Goal: Information Seeking & Learning: Learn about a topic

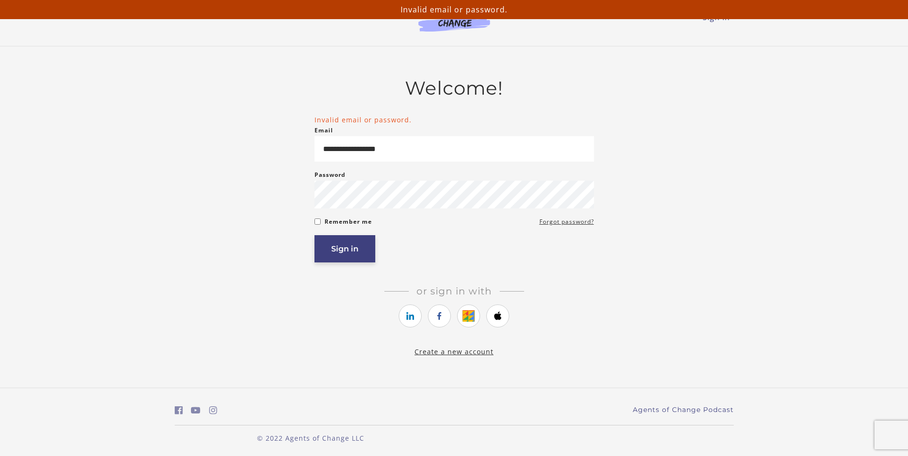
click at [344, 252] on button "Sign in" at bounding box center [344, 248] width 61 height 27
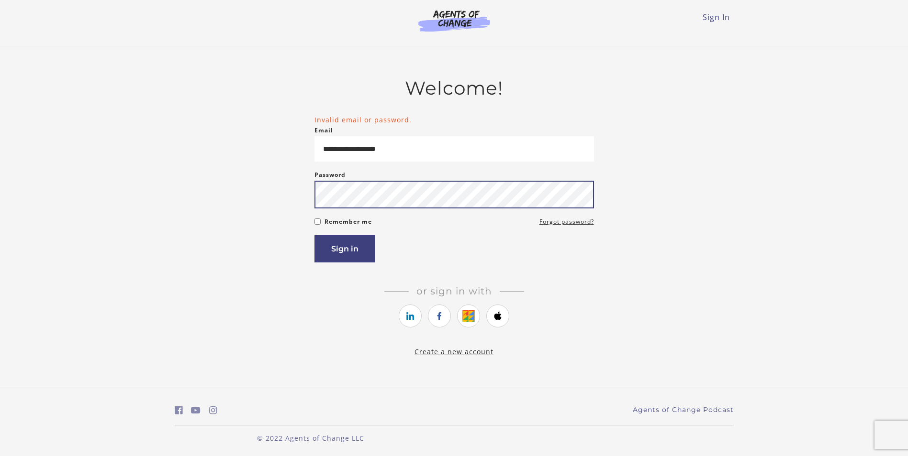
click at [309, 205] on div "**********" at bounding box center [454, 217] width 559 height 280
click at [314, 235] on button "Sign in" at bounding box center [344, 248] width 61 height 27
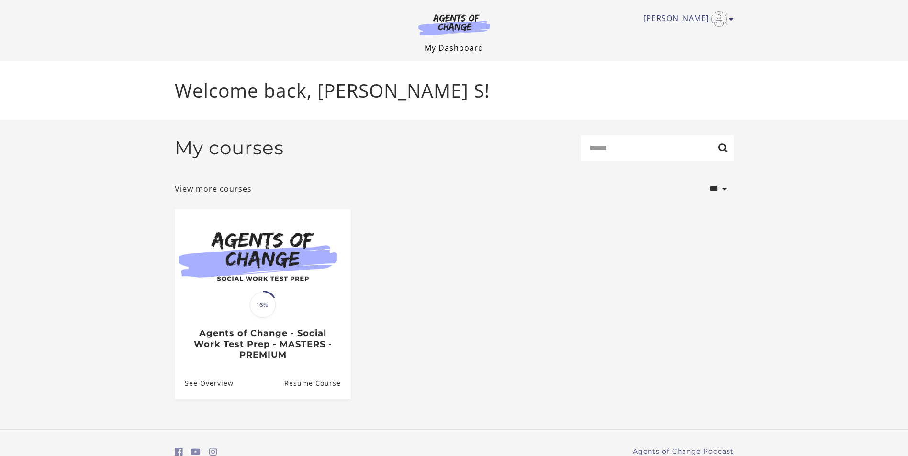
click at [455, 43] on link "My Dashboard" at bounding box center [453, 48] width 59 height 11
drag, startPoint x: 911, startPoint y: 94, endPoint x: 889, endPoint y: 319, distance: 226.0
click at [889, 319] on html "Skip to main content Ana S My Account Support Sign Out Toggle menu Menu My Dash…" at bounding box center [454, 228] width 908 height 456
click at [201, 189] on link "View more courses" at bounding box center [213, 188] width 77 height 11
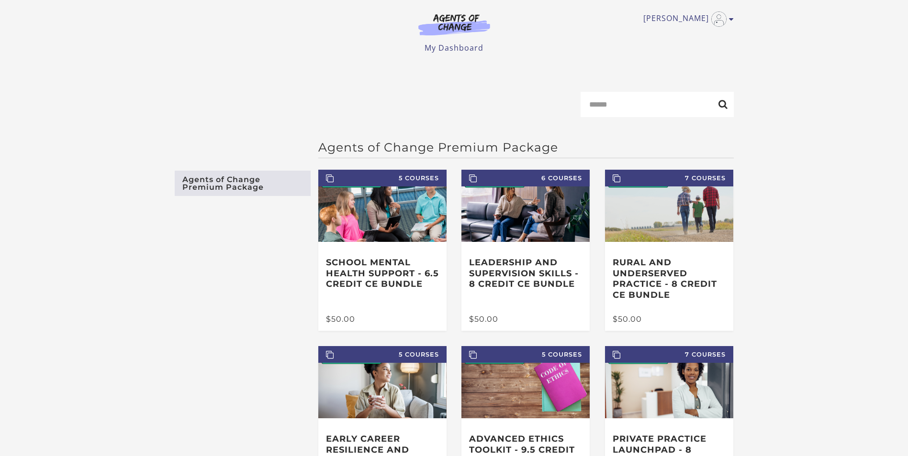
click at [457, 20] on img at bounding box center [454, 24] width 92 height 22
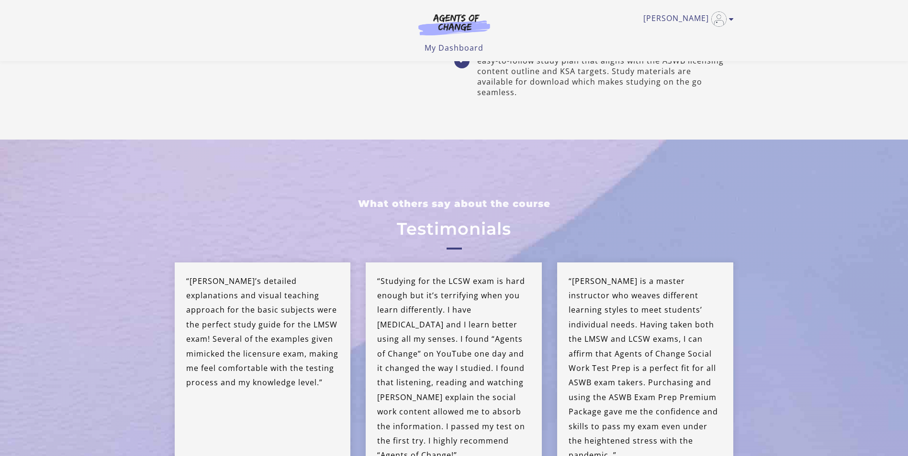
scroll to position [1880, 0]
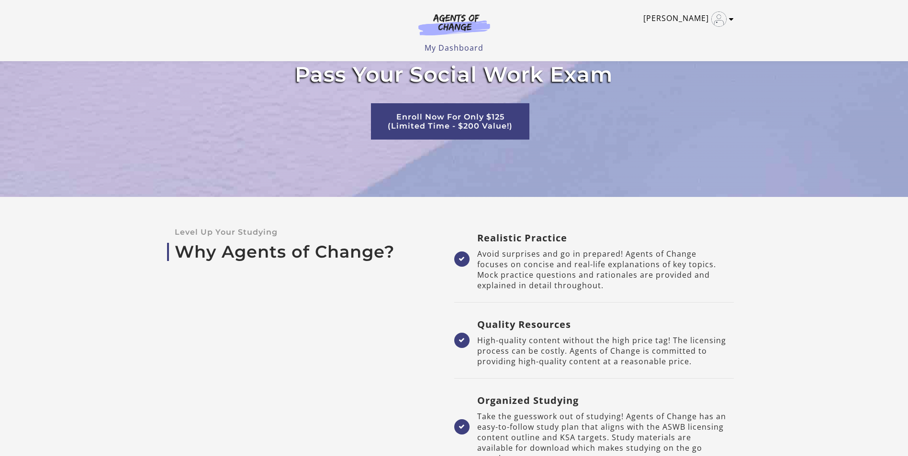
click at [729, 20] on icon "Toggle menu" at bounding box center [731, 19] width 5 height 8
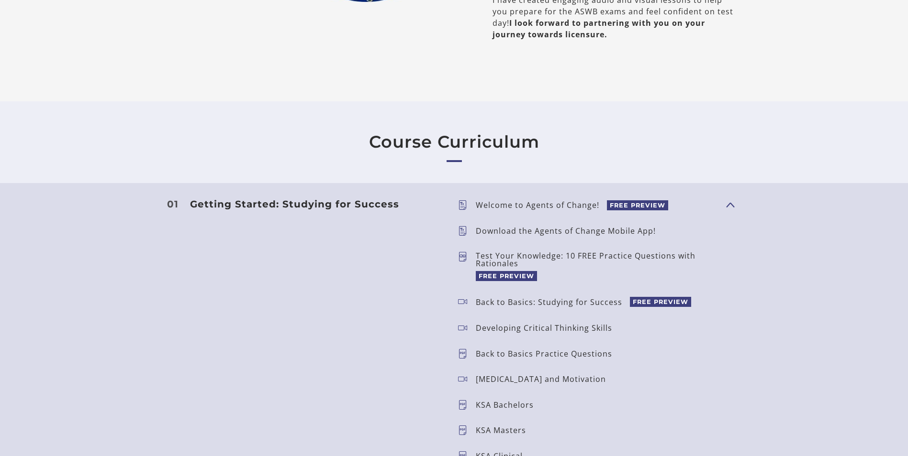
scroll to position [0, 0]
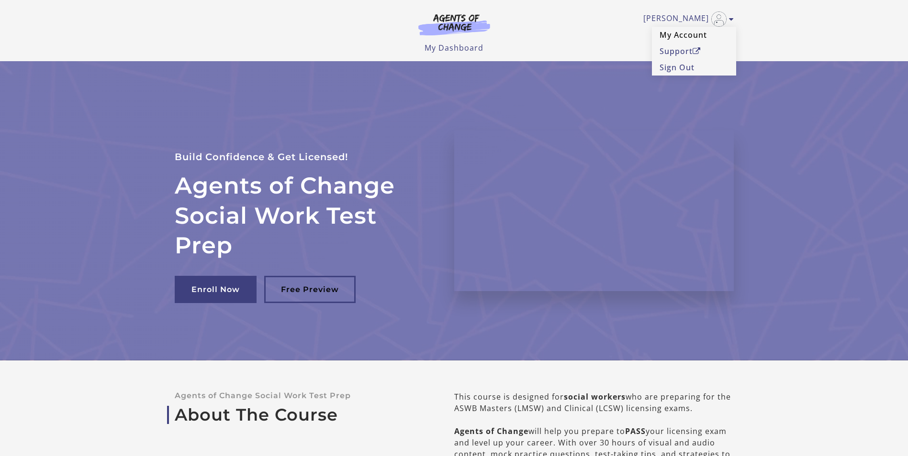
click at [677, 34] on link "My Account" at bounding box center [694, 35] width 84 height 16
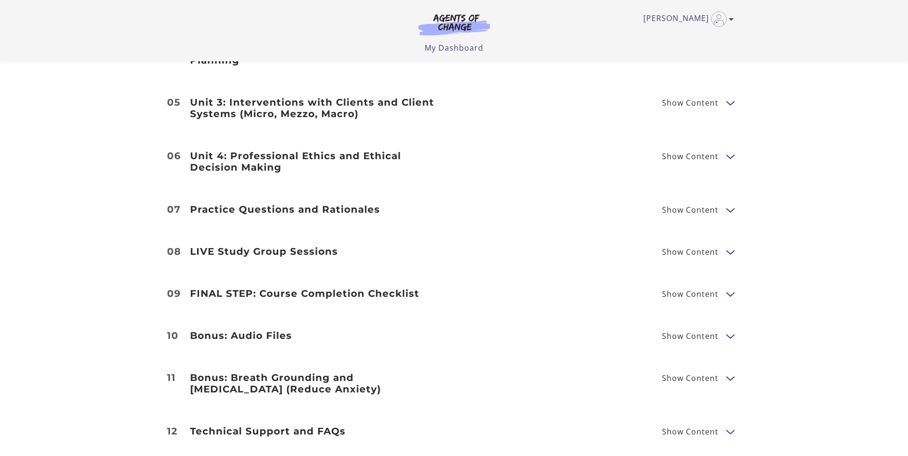
scroll to position [1366, 0]
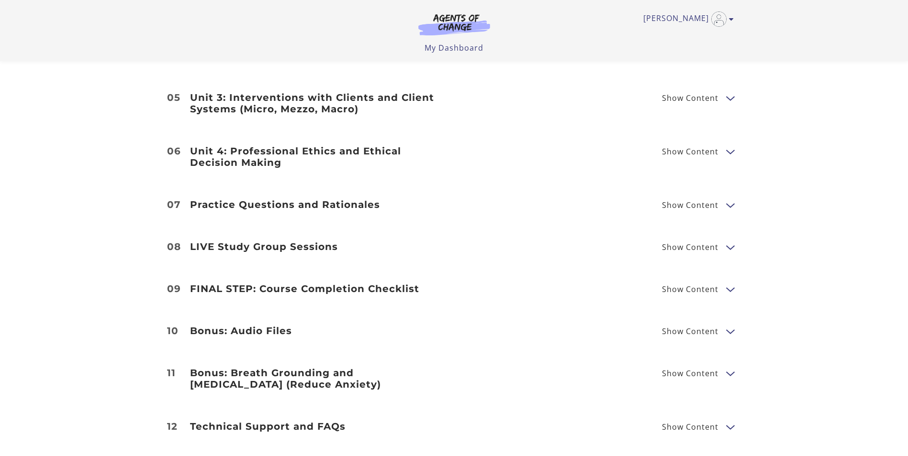
click at [731, 199] on button "Show Content" at bounding box center [730, 205] width 8 height 12
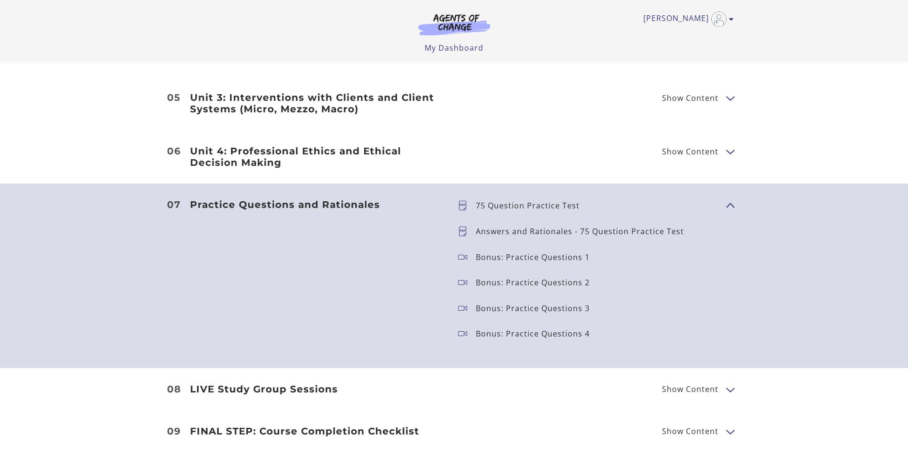
click at [542, 202] on p "75 Question Practice Test" at bounding box center [531, 206] width 111 height 8
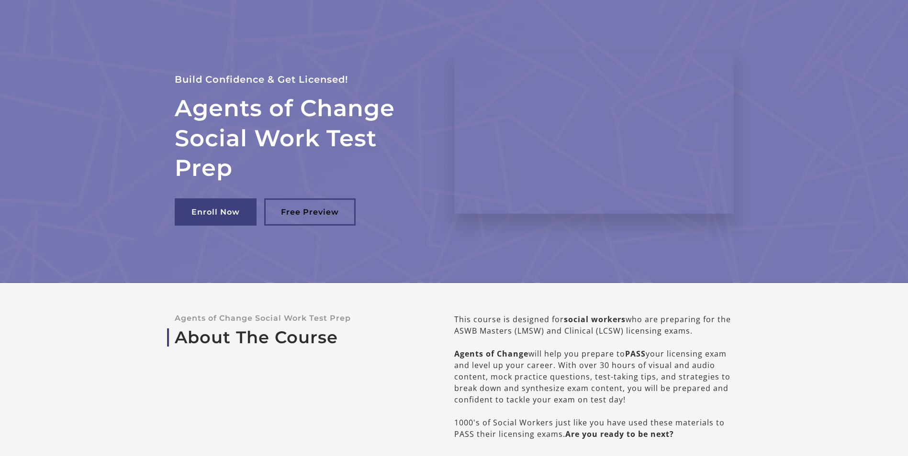
scroll to position [0, 0]
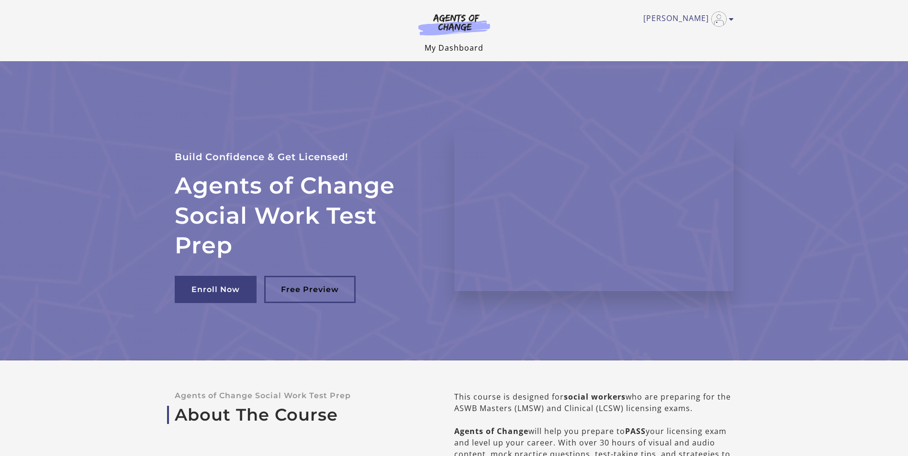
click at [470, 51] on link "My Dashboard" at bounding box center [453, 48] width 59 height 11
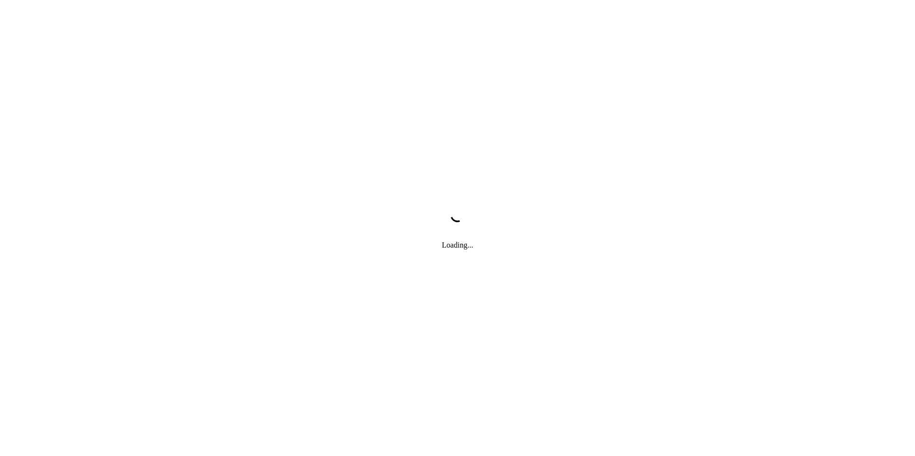
click at [314, 385] on div "Loading..." at bounding box center [457, 228] width 915 height 456
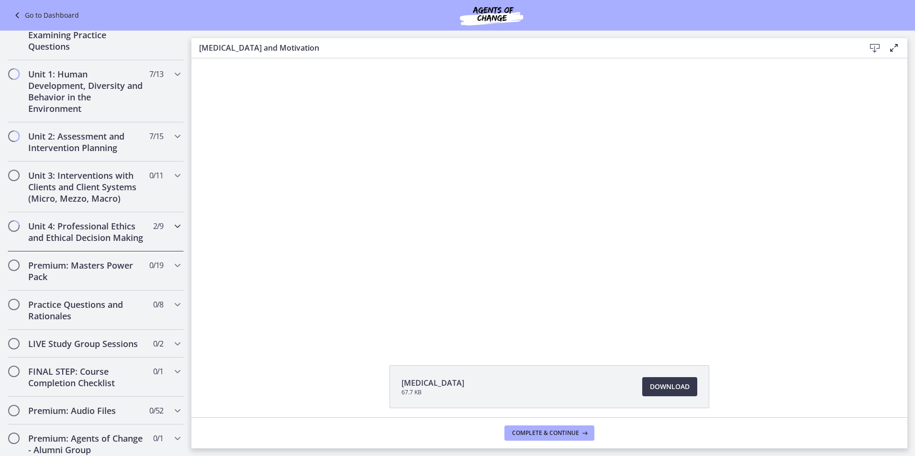
scroll to position [579, 0]
click at [63, 321] on h2 "Practice Questions and Rationales" at bounding box center [86, 309] width 117 height 23
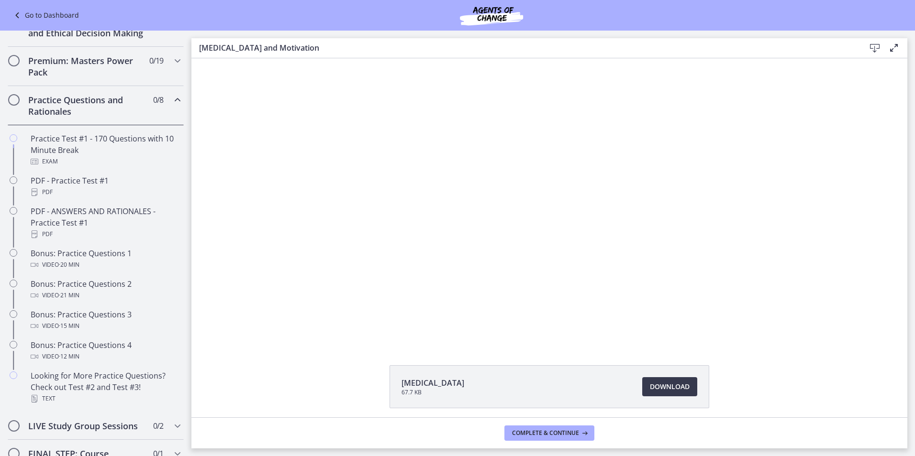
scroll to position [412, 0]
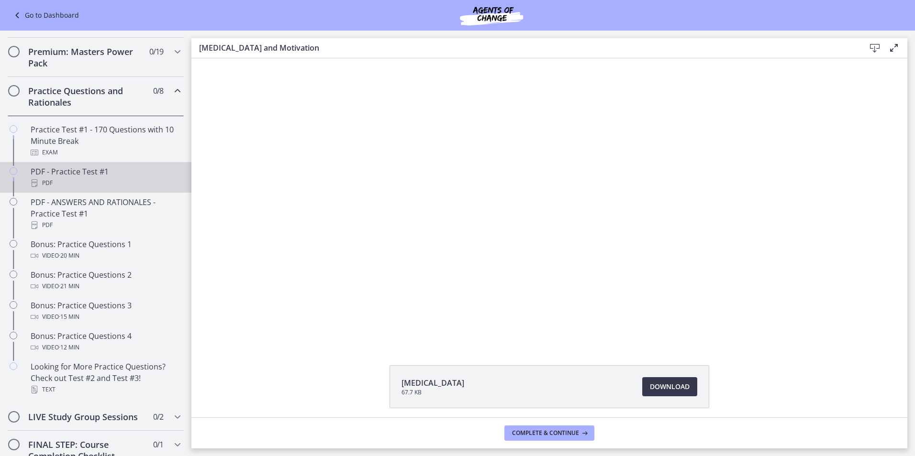
click at [71, 182] on div "PDF - Practice Test #1 PDF" at bounding box center [105, 177] width 149 height 23
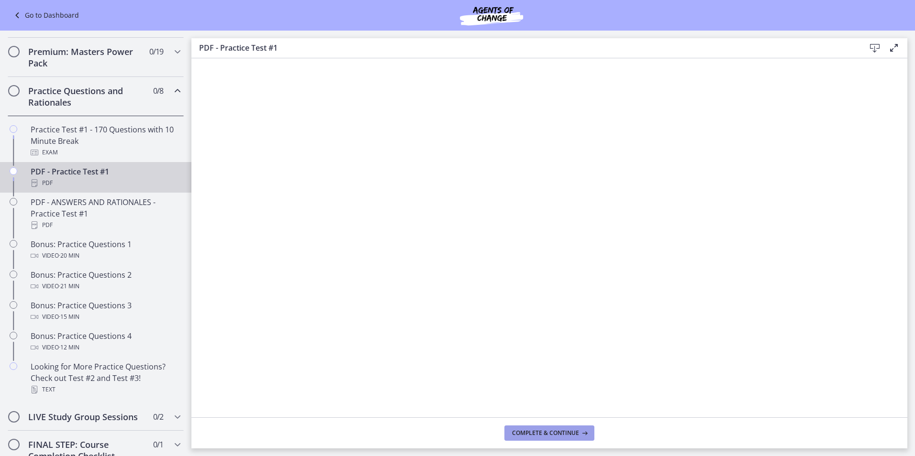
click at [540, 430] on span "Complete & continue" at bounding box center [545, 434] width 67 height 8
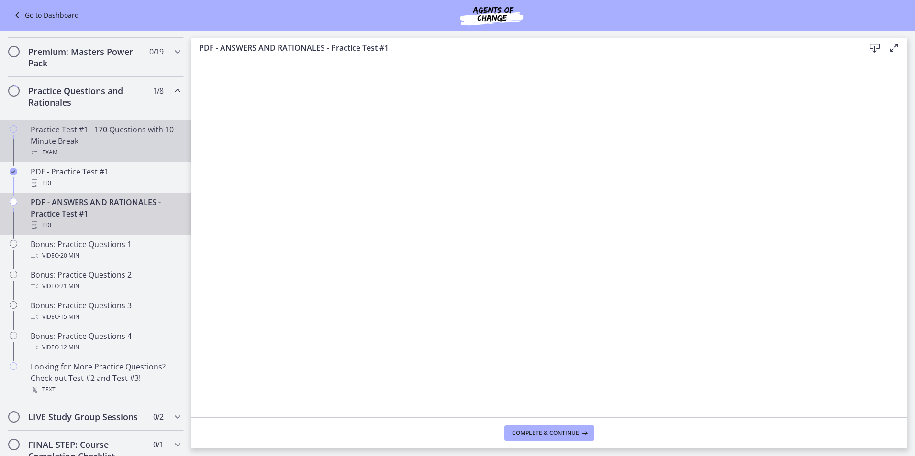
click at [75, 149] on div "Practice Test #1 - 170 Questions with 10 Minute Break Exam" at bounding box center [105, 141] width 149 height 34
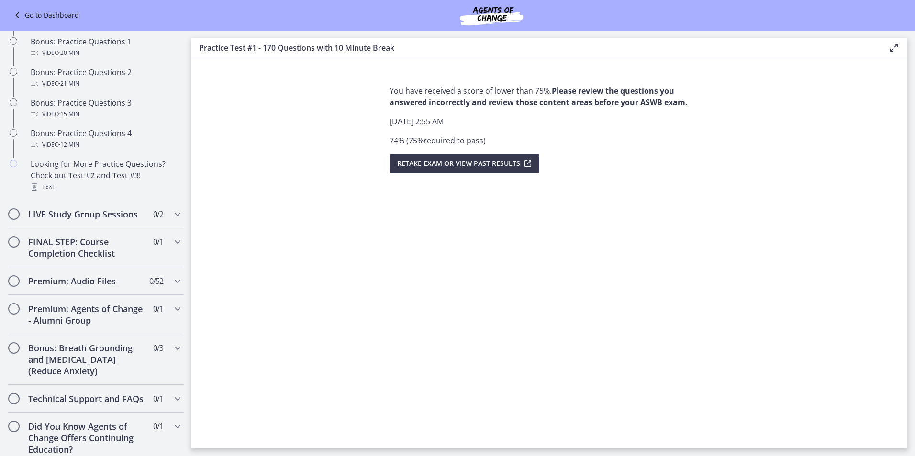
scroll to position [645, 0]
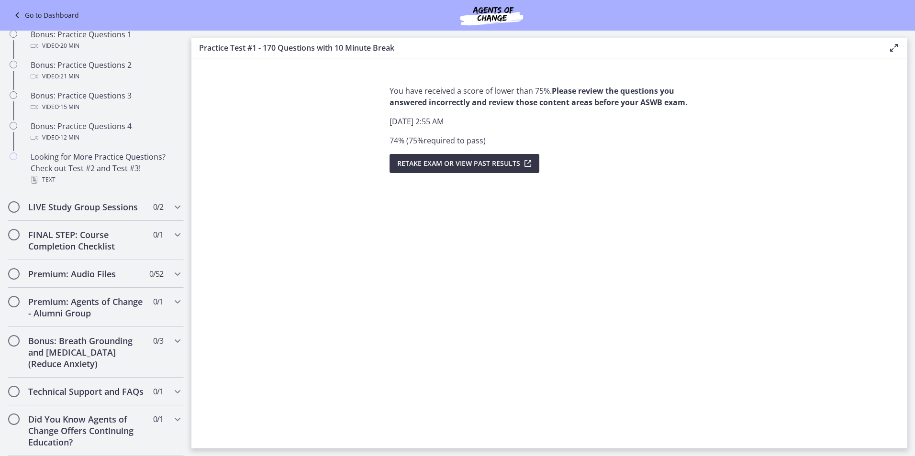
click at [522, 162] on icon "submit" at bounding box center [526, 163] width 13 height 11
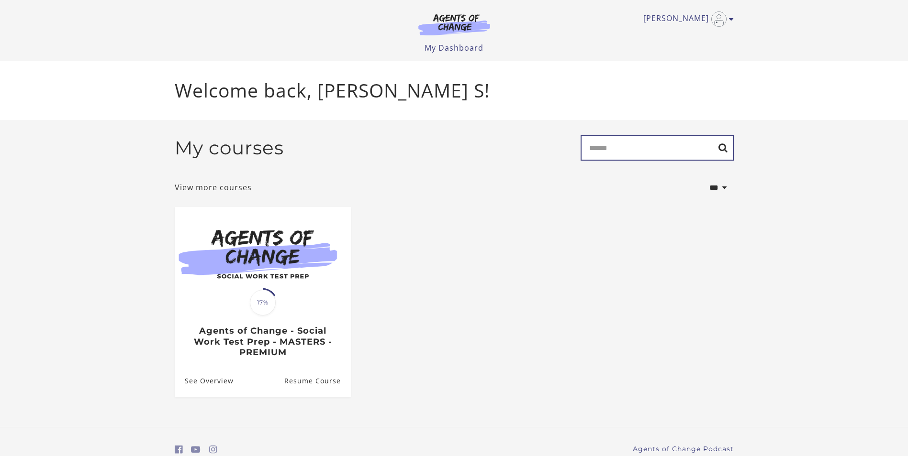
click at [692, 155] on input "Search" at bounding box center [656, 147] width 153 height 25
type input "****"
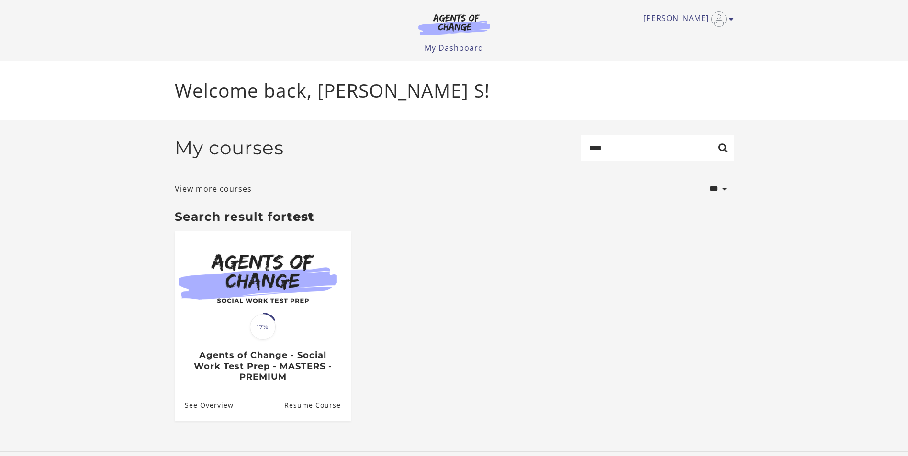
scroll to position [6, 0]
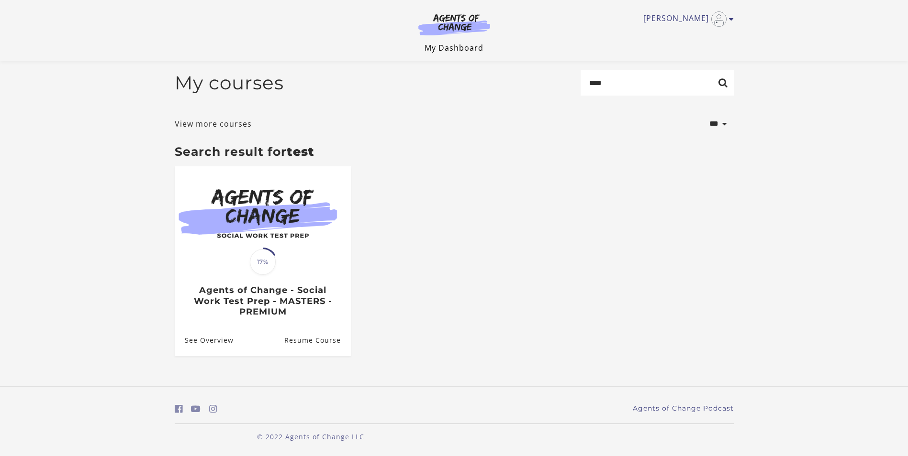
click at [468, 51] on link "My Dashboard" at bounding box center [453, 48] width 59 height 11
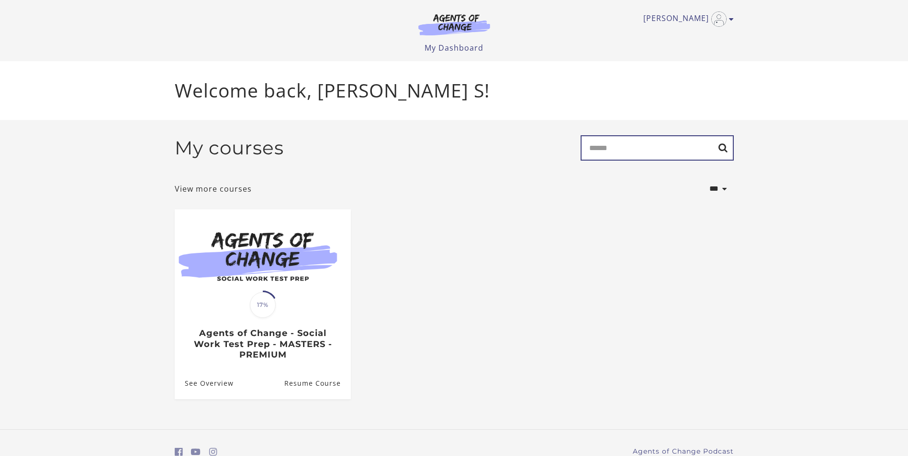
click at [598, 154] on input "Search" at bounding box center [656, 147] width 153 height 25
click at [541, 277] on ul "Translation missing: en.liquid.partials.dashboard_course_card.progress_descript…" at bounding box center [454, 312] width 574 height 205
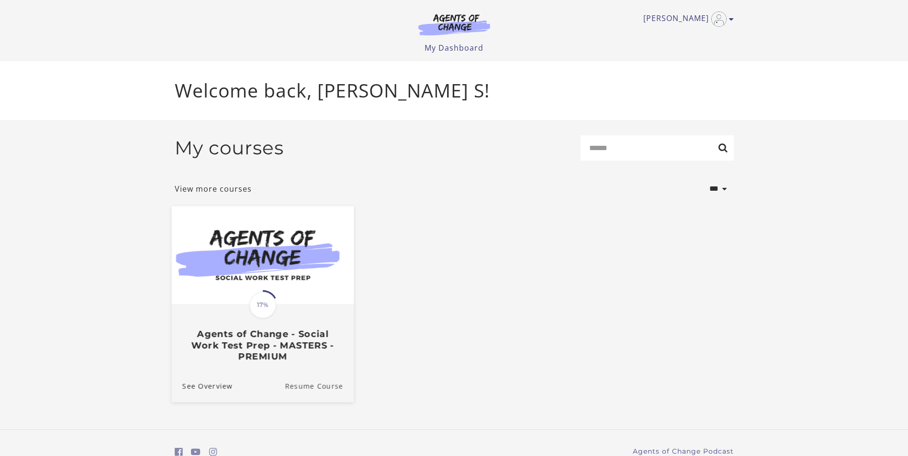
click at [304, 393] on link "Resume Course" at bounding box center [319, 386] width 69 height 32
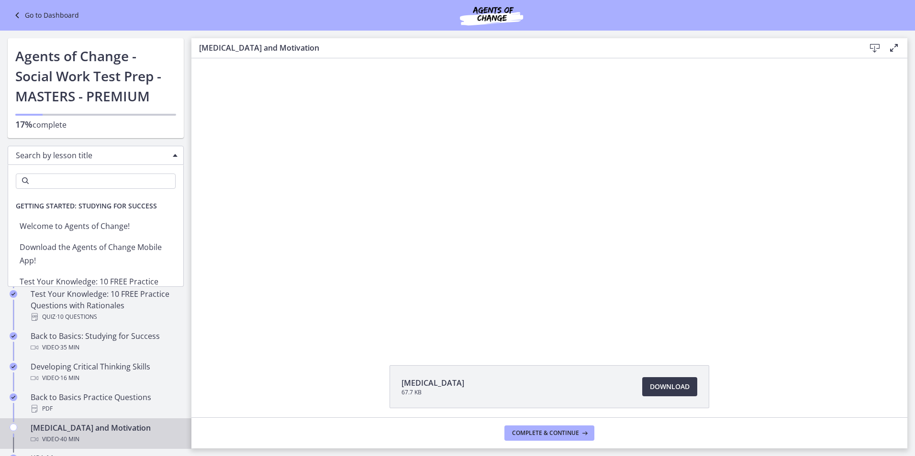
click at [120, 156] on span "Search by lesson title" at bounding box center [92, 155] width 152 height 11
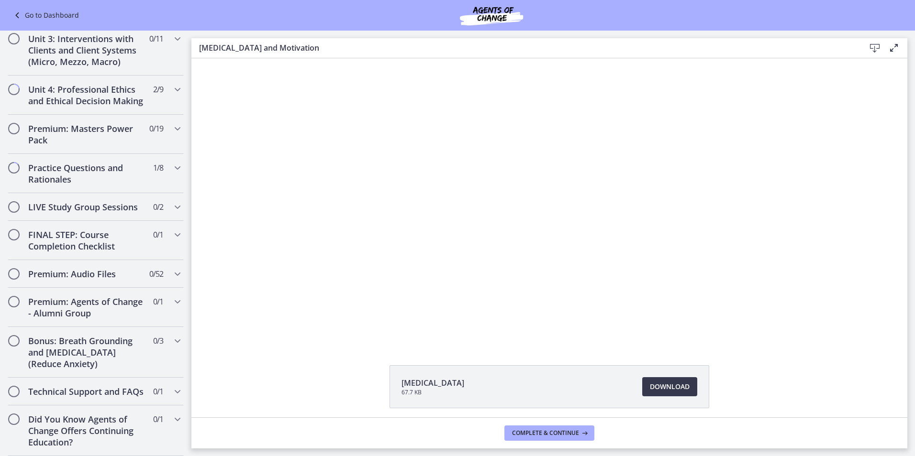
scroll to position [737, 0]
click at [172, 123] on icon "Chapters" at bounding box center [177, 128] width 11 height 11
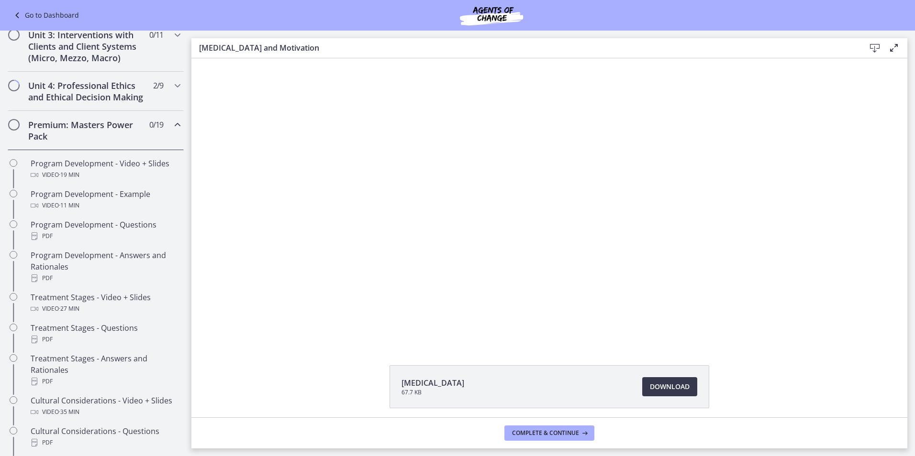
scroll to position [0, 0]
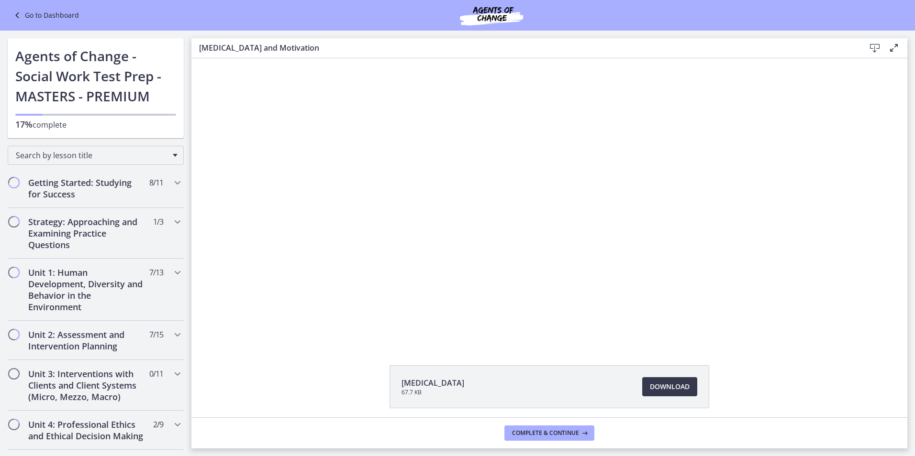
click at [42, 16] on link "Go to Dashboard" at bounding box center [44, 15] width 67 height 11
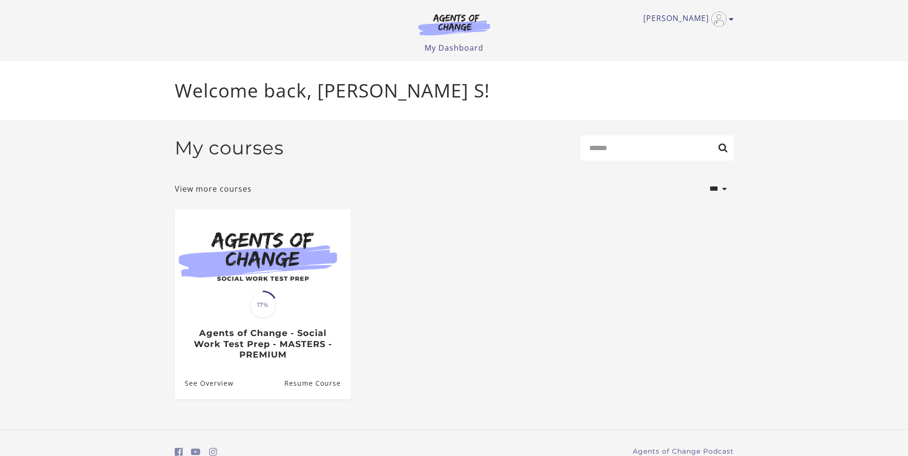
click at [457, 30] on img at bounding box center [454, 24] width 92 height 22
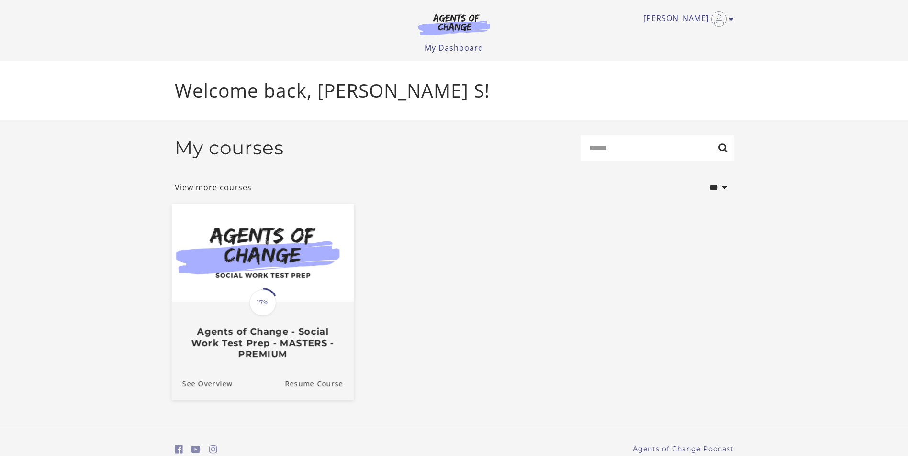
click at [308, 298] on img at bounding box center [262, 253] width 182 height 98
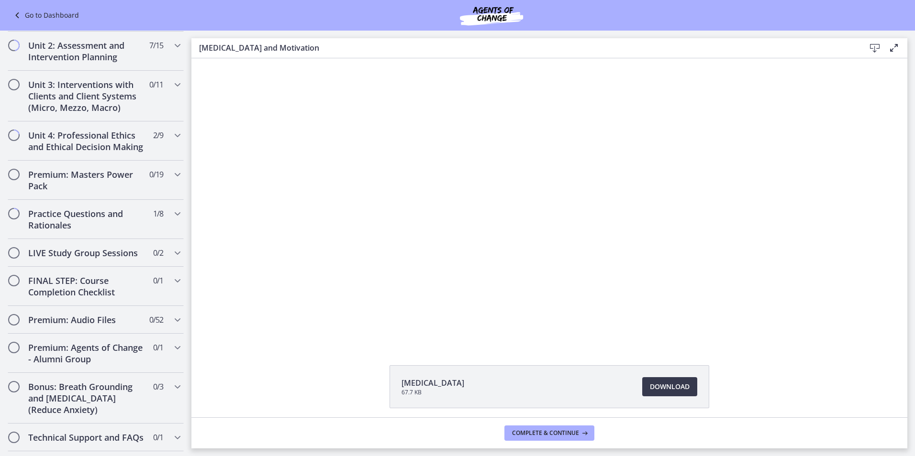
scroll to position [646, 0]
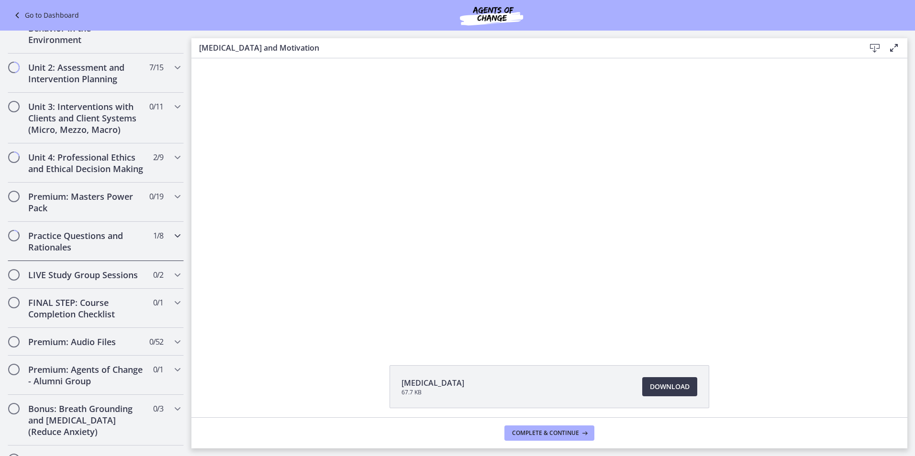
click at [172, 242] on icon "Chapters" at bounding box center [177, 235] width 11 height 11
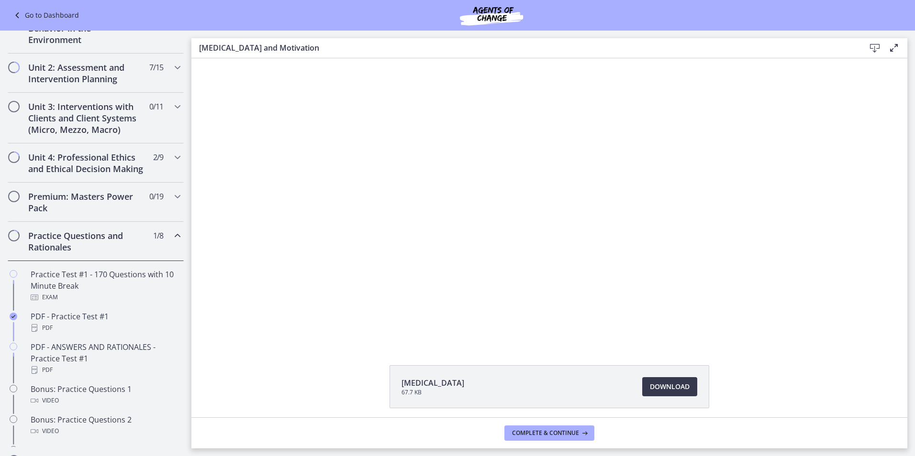
scroll to position [267, 0]
click at [192, 301] on div "Click for sound @keyframes VOLUME_SMALL_WAVE_FLASH { 0% { opacity: 0; } 33% { o…" at bounding box center [549, 200] width 716 height 285
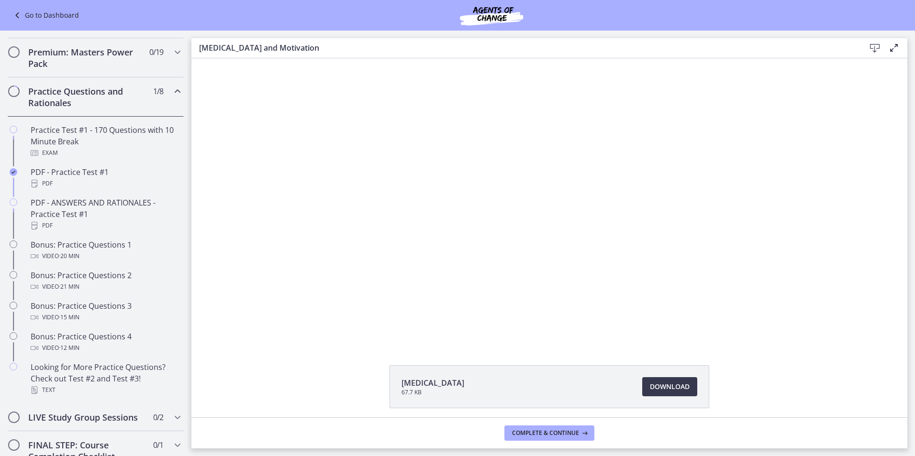
scroll to position [412, 0]
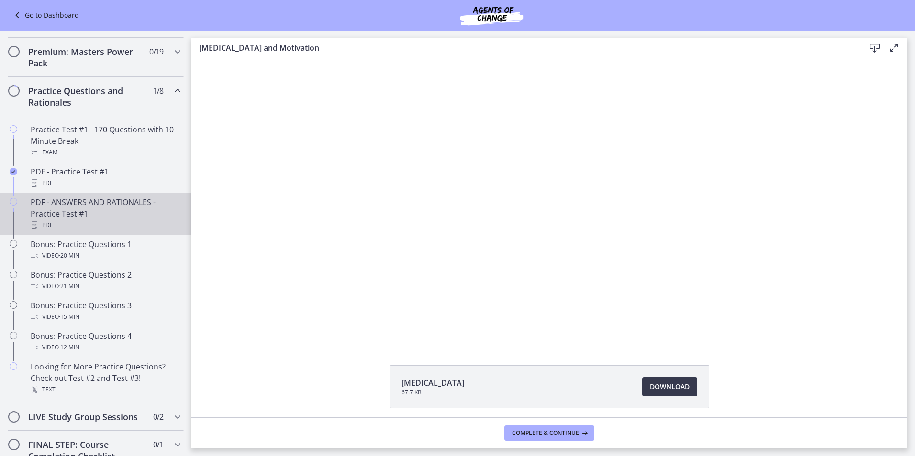
click at [81, 226] on div "PDF - ANSWERS AND RATIONALES - Practice Test #1 PDF" at bounding box center [105, 214] width 149 height 34
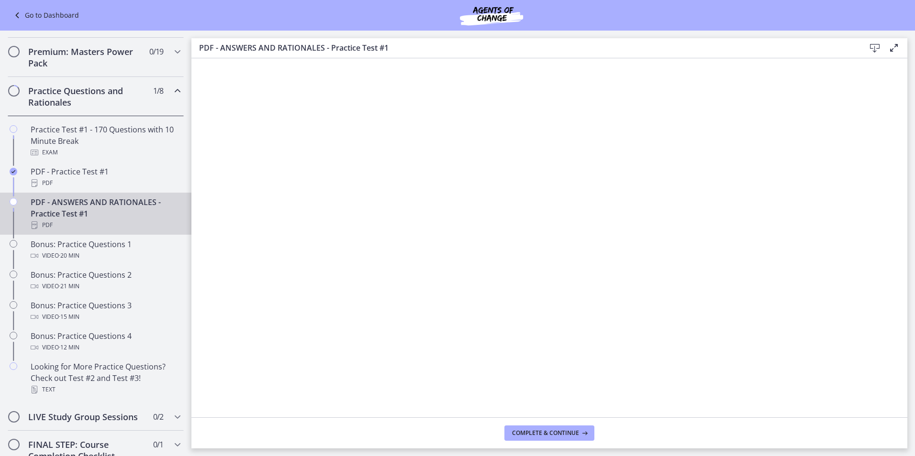
click at [875, 46] on icon at bounding box center [874, 48] width 11 height 11
